Goal: Information Seeking & Learning: Learn about a topic

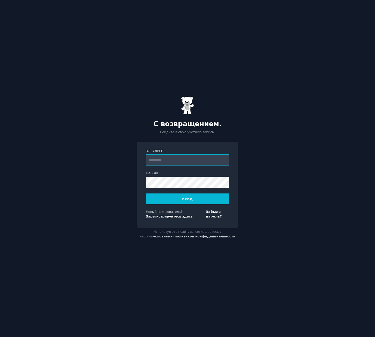
click at [157, 160] on input "Эл. адрес" at bounding box center [187, 159] width 83 height 11
type input "**********"
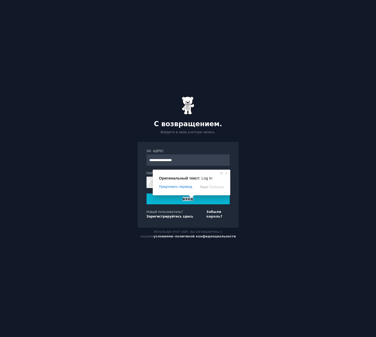
click at [188, 200] on ya-tr-span "вход" at bounding box center [188, 199] width 11 height 4
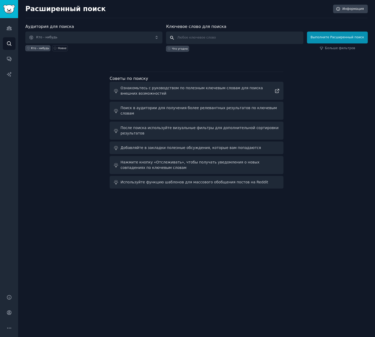
click at [188, 38] on input "text" at bounding box center [234, 38] width 137 height 12
drag, startPoint x: 228, startPoint y: 37, endPoint x: 180, endPoint y: 37, distance: 47.8
click at [180, 37] on input "vt;rekmnehysq b zpsrjdjq j,vty" at bounding box center [234, 38] width 137 height 12
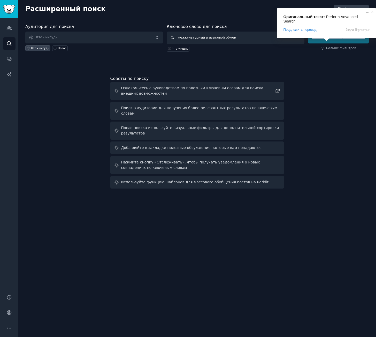
type input "межкультурный и языковой обмен"
click at [347, 38] on ya-tr-span "Выполните Расширенный поиск" at bounding box center [338, 37] width 53 height 4
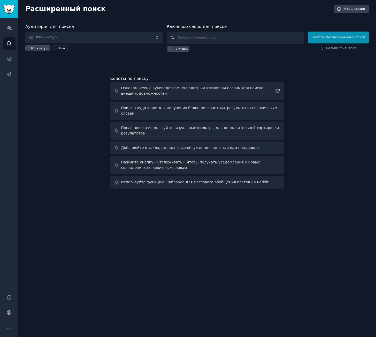
click at [193, 37] on input "text" at bounding box center [236, 38] width 138 height 12
click at [70, 34] on span "Кто - нибудь" at bounding box center [94, 38] width 138 height 12
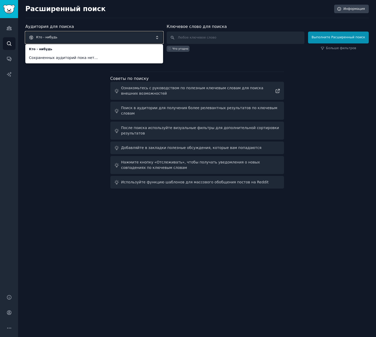
click at [55, 39] on span "Кто - нибудь" at bounding box center [94, 38] width 138 height 12
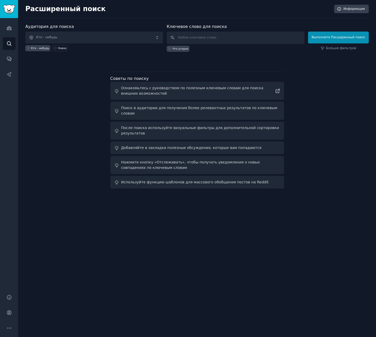
click at [340, 106] on div "Аудитория для поиска Кто - нибудь Кто - нибудь Новое Ключевое слово для поиска …" at bounding box center [196, 107] width 343 height 167
click at [41, 37] on body "Разговоры Аудитории Поиск Разговоры Отчеты искусственного Интеллекта Справка Уч…" at bounding box center [188, 168] width 376 height 337
click at [147, 8] on h2 "Расширенный поиск" at bounding box center [178, 9] width 306 height 8
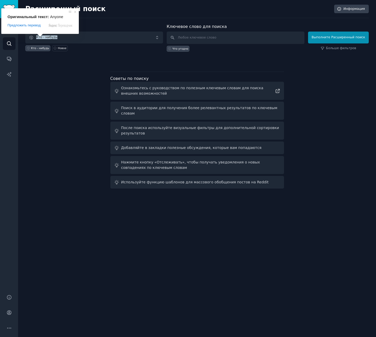
click at [40, 37] on span at bounding box center [40, 35] width 7 height 3
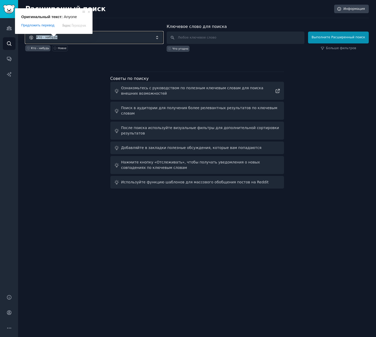
click at [49, 39] on ya-tr-span "Кто - нибудь" at bounding box center [46, 37] width 21 height 4
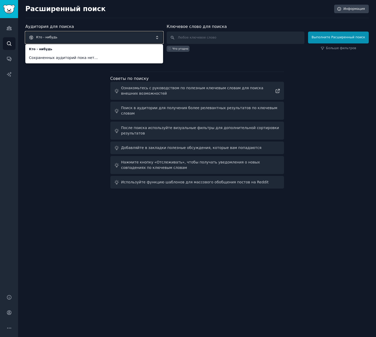
click at [160, 36] on span "Кто - нибудь" at bounding box center [94, 38] width 138 height 12
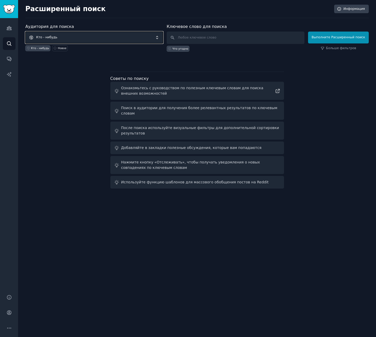
click at [159, 38] on span "Кто - нибудь" at bounding box center [94, 38] width 138 height 12
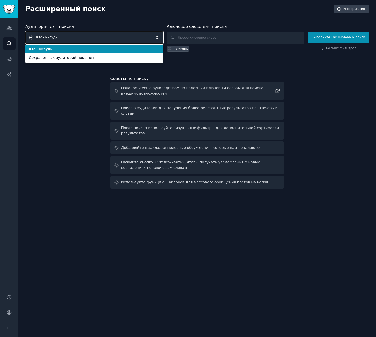
click at [69, 39] on span "Кто - нибудь" at bounding box center [94, 38] width 138 height 12
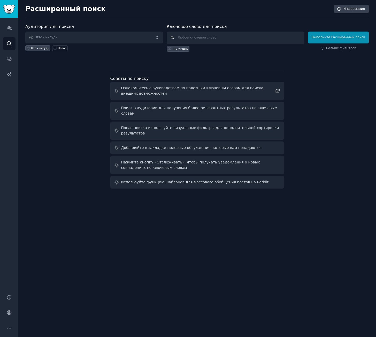
click at [187, 38] on input "text" at bounding box center [236, 38] width 138 height 12
paste input "2. r/languagelearning"
type input "2. r/languagelearning"
click button "Выполните Расширенный поиск" at bounding box center [338, 38] width 61 height 12
